Goal: Information Seeking & Learning: Stay updated

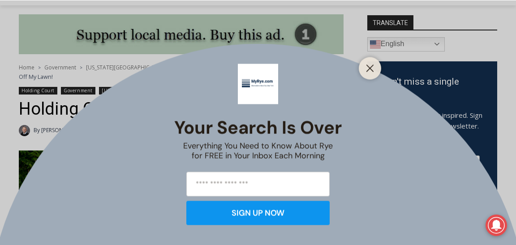
scroll to position [238, 0]
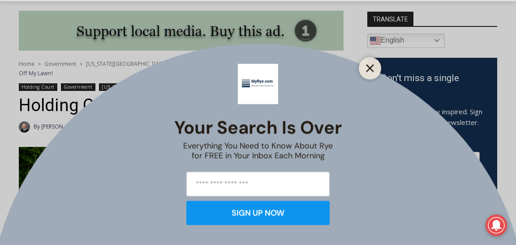
click at [373, 69] on icon "Close" at bounding box center [370, 68] width 8 height 8
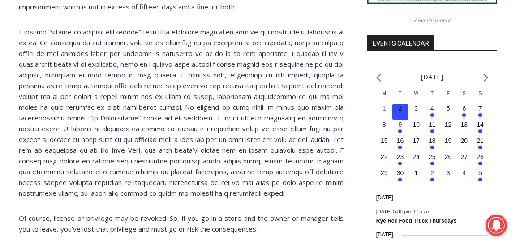
scroll to position [963, 0]
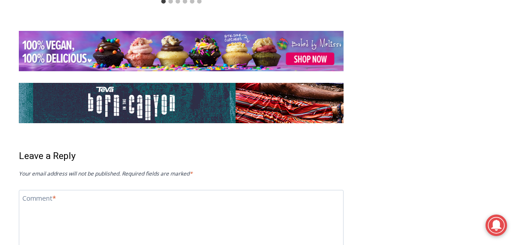
scroll to position [1893, 0]
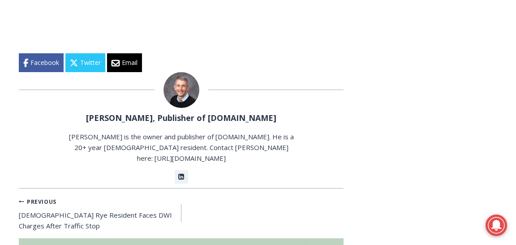
scroll to position [1482, 0]
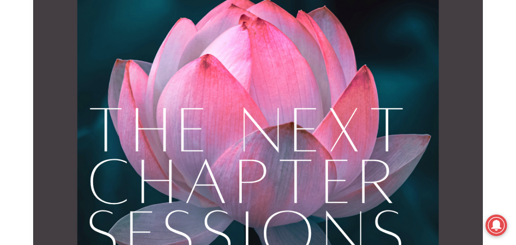
scroll to position [460, 0]
